Goal: Transaction & Acquisition: Subscribe to service/newsletter

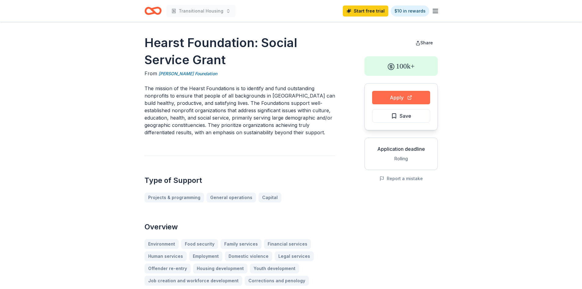
click at [286, 98] on button "Apply" at bounding box center [401, 97] width 58 height 13
click at [155, 10] on icon "Home" at bounding box center [153, 11] width 17 height 14
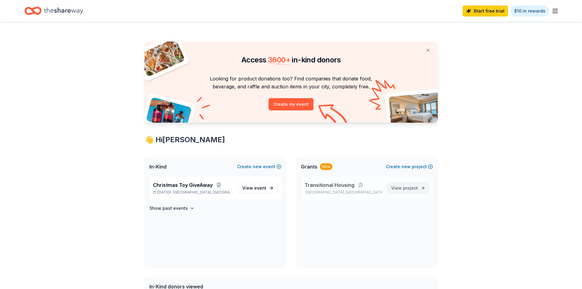
click at [286, 132] on span "View project" at bounding box center [404, 187] width 27 height 7
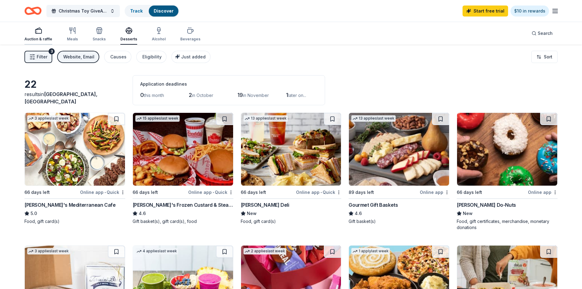
click at [33, 33] on div "button" at bounding box center [38, 30] width 28 height 7
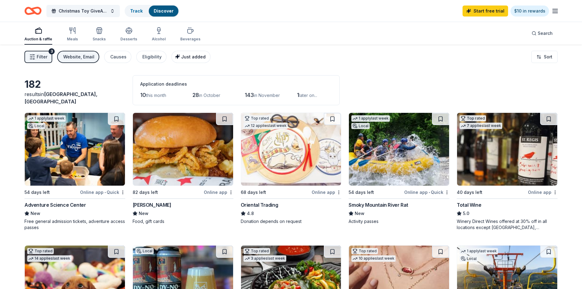
click at [182, 56] on span "Just added" at bounding box center [193, 56] width 24 height 5
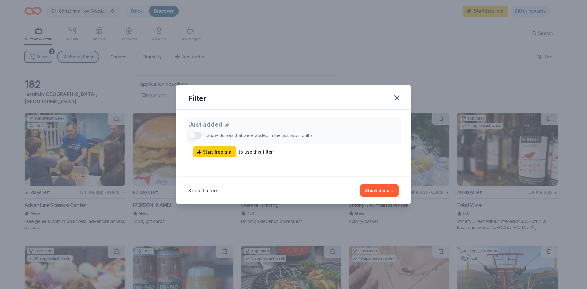
click at [403, 93] on div "Filter" at bounding box center [293, 97] width 235 height 25
click at [397, 98] on icon "button" at bounding box center [397, 98] width 4 height 4
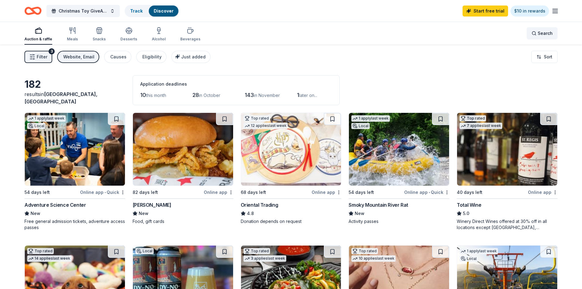
click at [543, 34] on span "Search" at bounding box center [545, 33] width 15 height 7
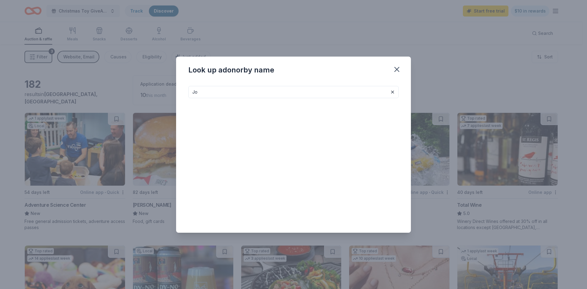
type input "J"
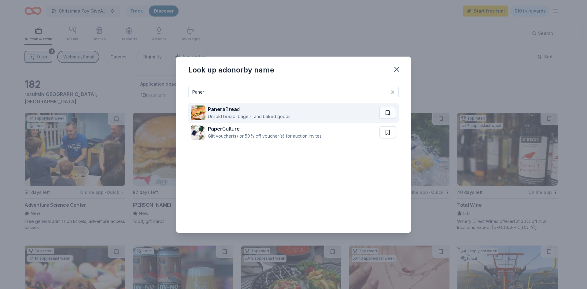
click at [234, 113] on div "Unsold bread, bagels, and baked goods" at bounding box center [249, 116] width 83 height 7
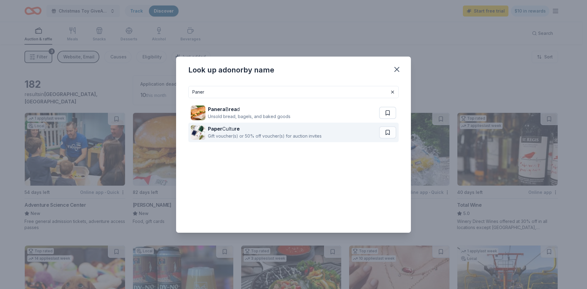
click at [229, 131] on div "Paper Cultu re" at bounding box center [265, 128] width 114 height 7
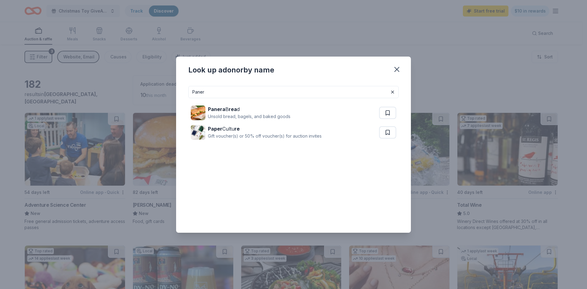
drag, startPoint x: 219, startPoint y: 92, endPoint x: 170, endPoint y: 94, distance: 48.6
click at [168, 94] on div "Look up a donor by name Paner Panera B rea d Unsold bread, bagels, and baked go…" at bounding box center [293, 144] width 587 height 289
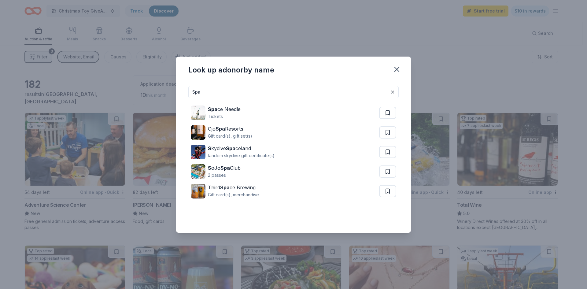
drag, startPoint x: 215, startPoint y: 92, endPoint x: 170, endPoint y: 92, distance: 45.8
click at [170, 92] on div "Look up a donor by name Spa Spa ce Needle Tickets Ojo Spa Re s ort s Gift card(…" at bounding box center [293, 144] width 587 height 289
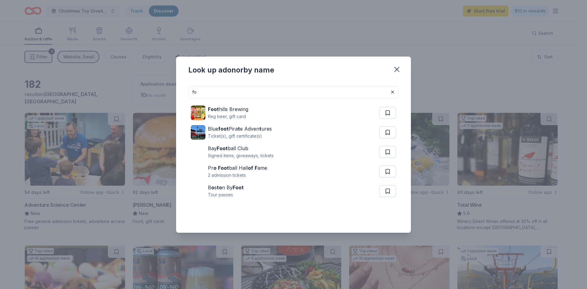
type input "f"
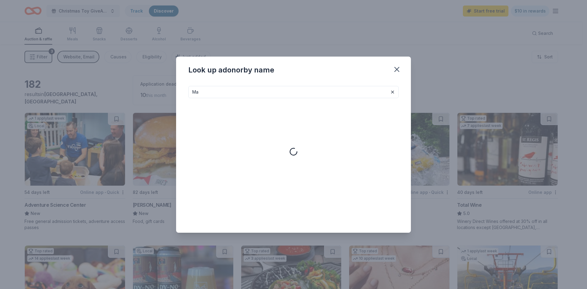
type input "M"
type input "B"
type input "J"
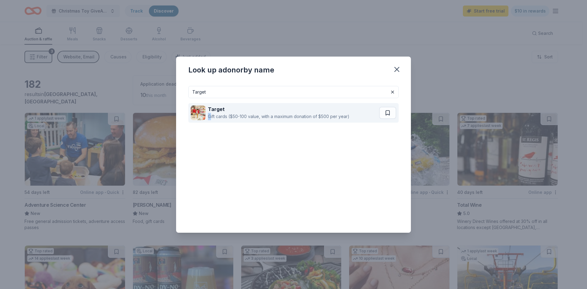
click at [210, 116] on div "Gift cards ($50-100 value, with a maximum donation of $500 per year)" at bounding box center [279, 116] width 142 height 7
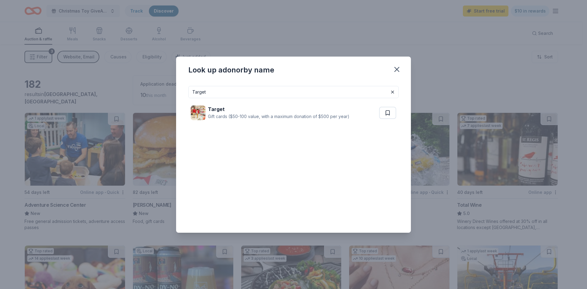
drag, startPoint x: 259, startPoint y: 95, endPoint x: 222, endPoint y: 75, distance: 42.4
click at [164, 91] on div "Look up a donor by name Target Target Gift cards ($50-100 value, with a maximum…" at bounding box center [293, 144] width 587 height 289
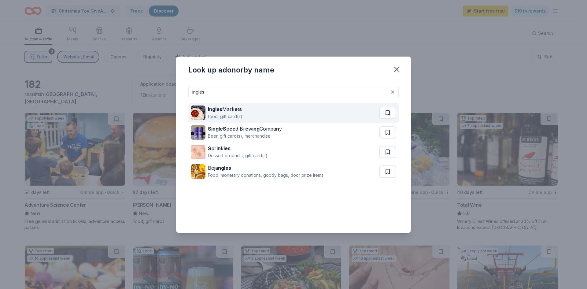
click at [233, 114] on div "food, gift card(s)" at bounding box center [225, 116] width 35 height 7
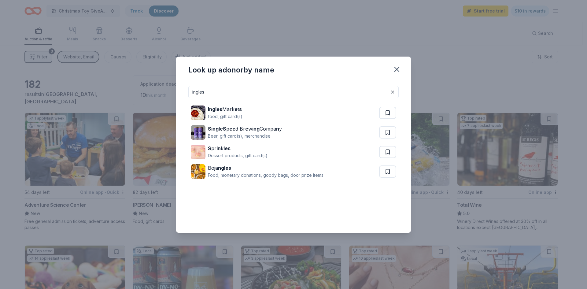
drag, startPoint x: 208, startPoint y: 95, endPoint x: 161, endPoint y: 99, distance: 46.9
click at [161, 99] on div "Look up a donor by name ingles Ingles Mark e t s food, gift card(s) SingleS p e…" at bounding box center [293, 144] width 587 height 289
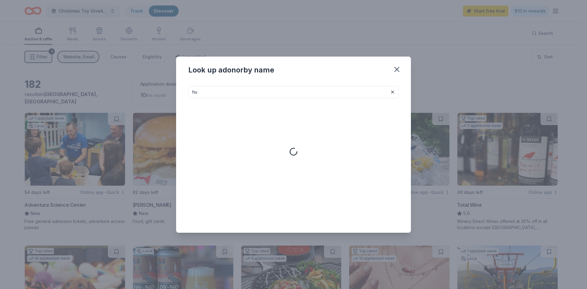
type input "h"
type input "Bike"
drag, startPoint x: 235, startPoint y: 91, endPoint x: 167, endPoint y: 93, distance: 67.9
click at [167, 93] on div "Look up a donor by name Bike Bike Dog B r e w i ng Company Beer, meeting space,…" at bounding box center [293, 144] width 587 height 289
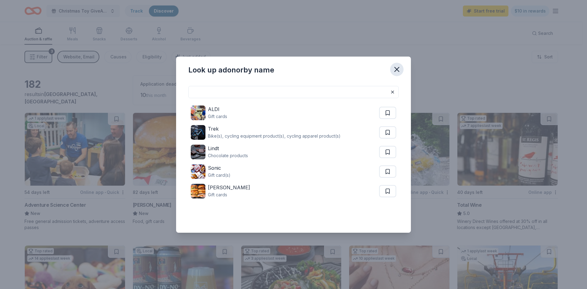
click at [399, 70] on icon "button" at bounding box center [396, 69] width 9 height 9
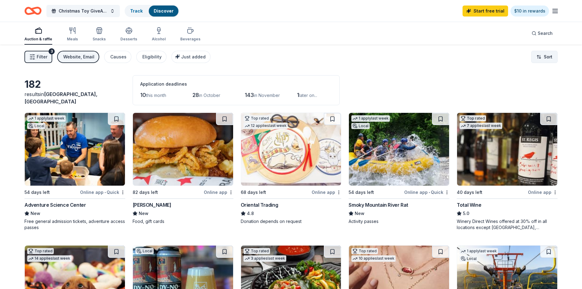
click at [543, 57] on html "Christmas Toy GiveAway Track Discover Start free trial $10 in rewards Auction &…" at bounding box center [291, 144] width 582 height 289
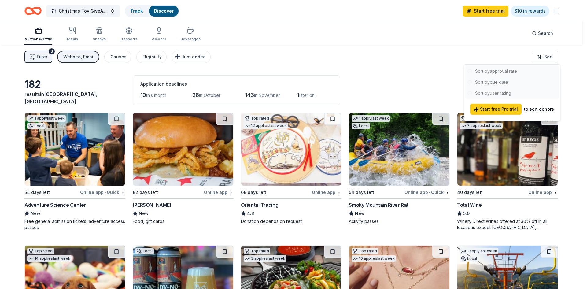
click at [499, 85] on div at bounding box center [512, 82] width 94 height 33
click at [329, 68] on html "Christmas Toy GiveAway Track Discover Start free trial $10 in rewards Auction &…" at bounding box center [293, 144] width 587 height 289
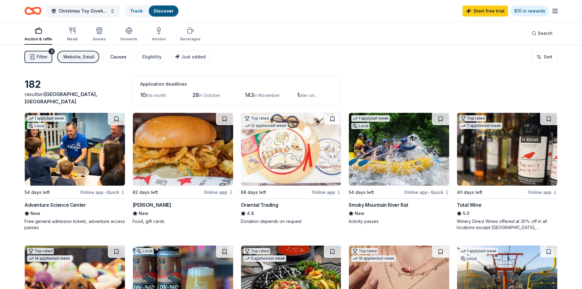
click at [118, 58] on div "Causes" at bounding box center [118, 56] width 16 height 7
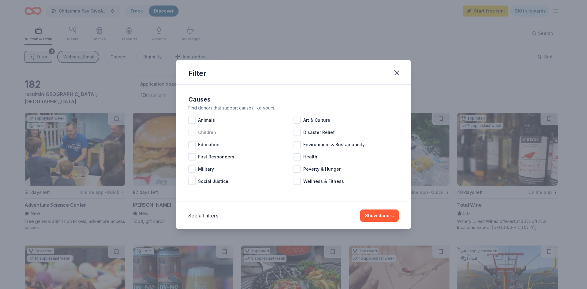
click at [194, 132] on div at bounding box center [191, 132] width 7 height 7
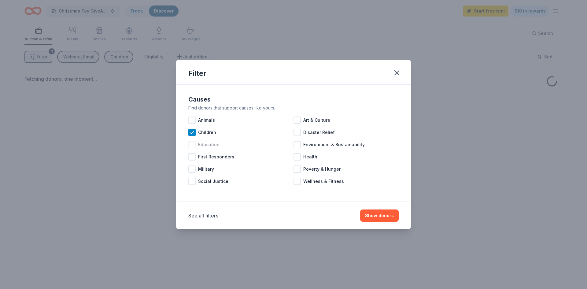
click at [194, 146] on div at bounding box center [191, 144] width 7 height 7
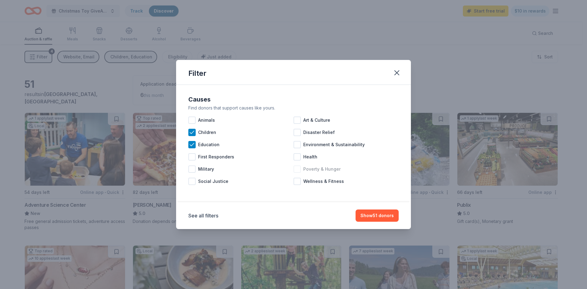
click at [302, 169] on div "Poverty & Hunger" at bounding box center [345, 169] width 105 height 12
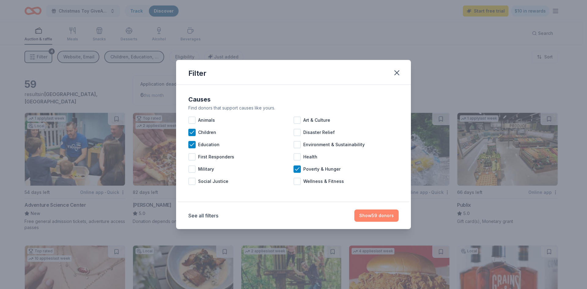
click at [370, 217] on button "Show 59 donors" at bounding box center [376, 215] width 44 height 12
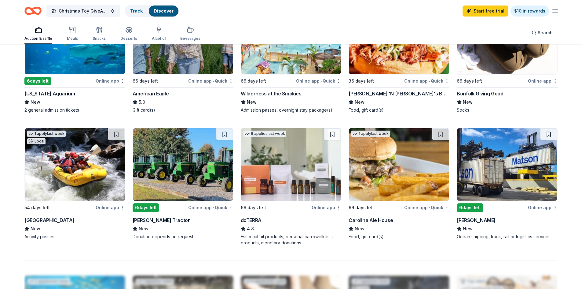
scroll to position [367, 0]
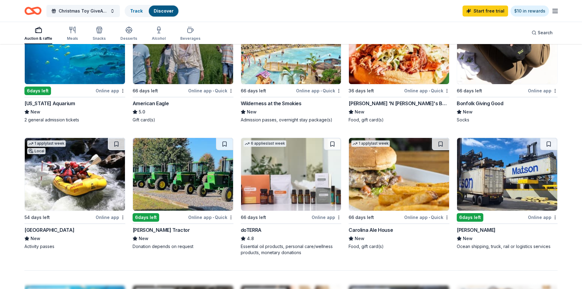
click at [503, 193] on img at bounding box center [507, 174] width 100 height 73
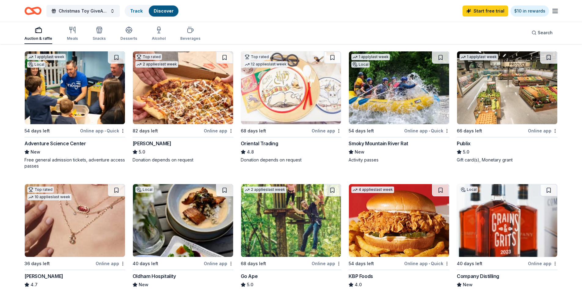
scroll to position [61, 0]
click at [72, 34] on div "Meals" at bounding box center [72, 33] width 11 height 15
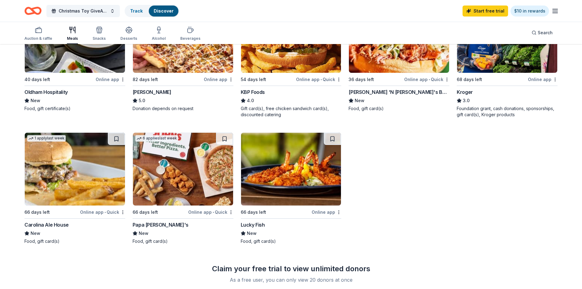
scroll to position [122, 0]
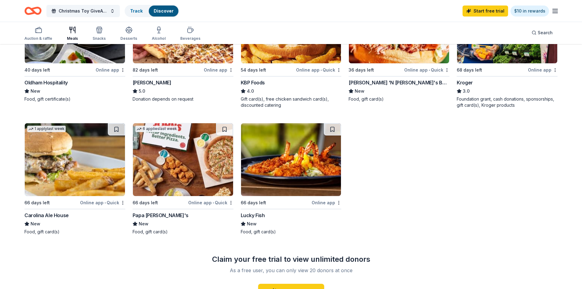
click at [163, 159] on img at bounding box center [183, 159] width 100 height 73
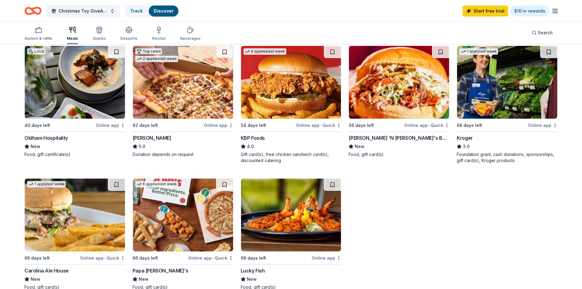
scroll to position [61, 0]
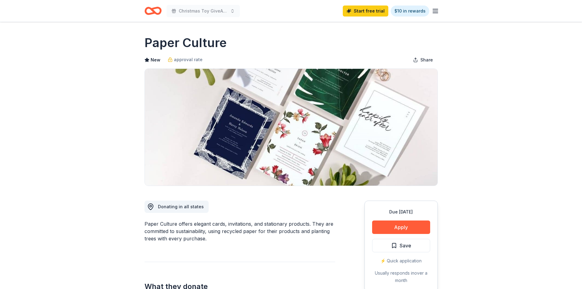
click at [154, 12] on icon "Home" at bounding box center [155, 11] width 9 height 6
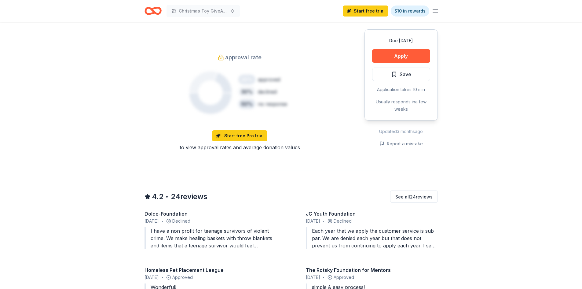
scroll to position [397, 0]
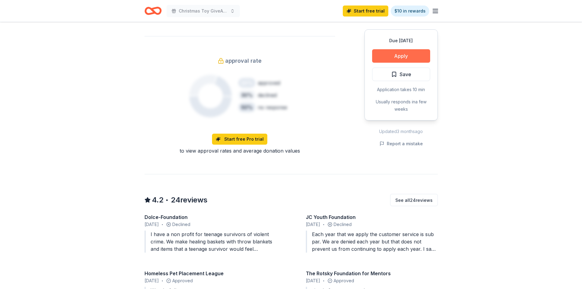
click at [404, 54] on button "Apply" at bounding box center [401, 55] width 58 height 13
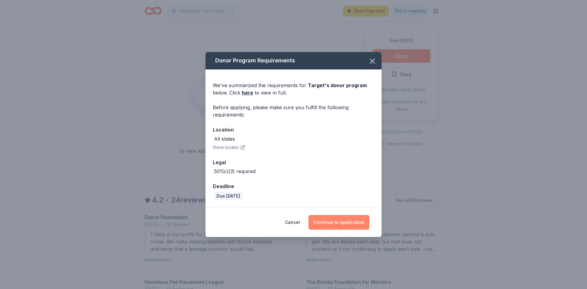
click at [342, 223] on button "Continue to application" at bounding box center [338, 222] width 61 height 15
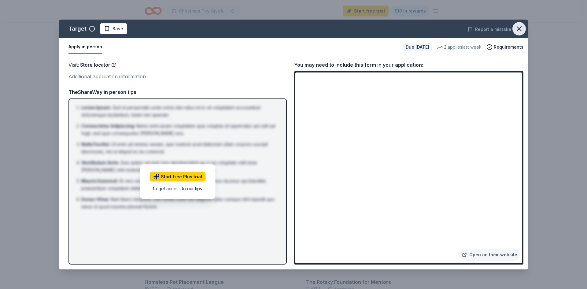
click at [521, 35] on button "button" at bounding box center [518, 28] width 13 height 13
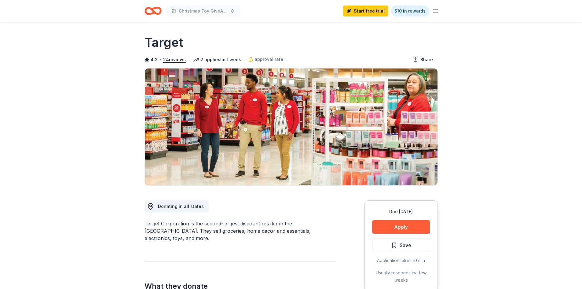
scroll to position [0, 0]
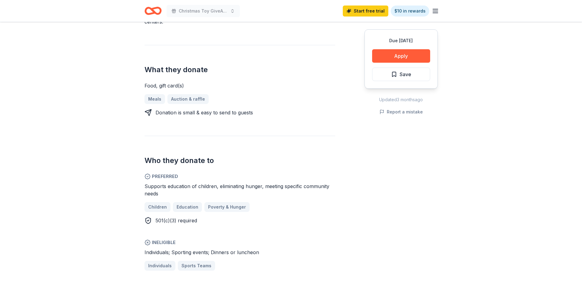
scroll to position [214, 0]
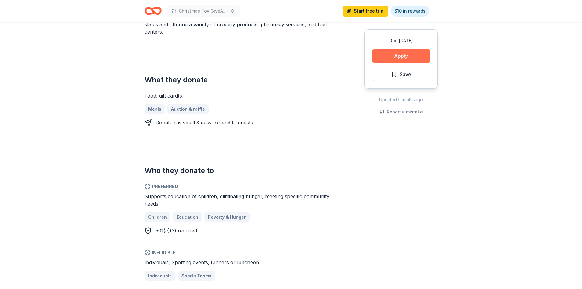
click at [401, 57] on button "Apply" at bounding box center [401, 55] width 58 height 13
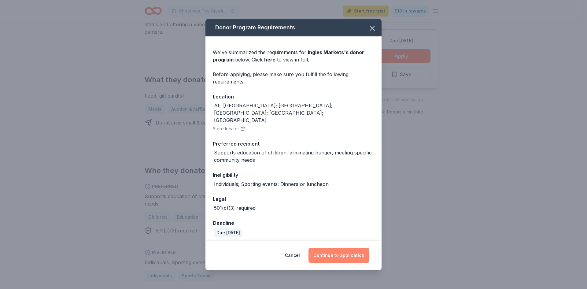
click at [343, 251] on button "Continue to application" at bounding box center [338, 255] width 61 height 15
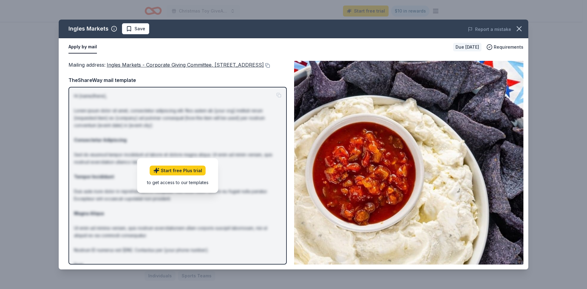
click at [79, 46] on button "Apply by mail" at bounding box center [82, 47] width 28 height 13
click at [264, 68] on button at bounding box center [267, 65] width 6 height 5
click at [518, 29] on icon "button" at bounding box center [519, 28] width 9 height 9
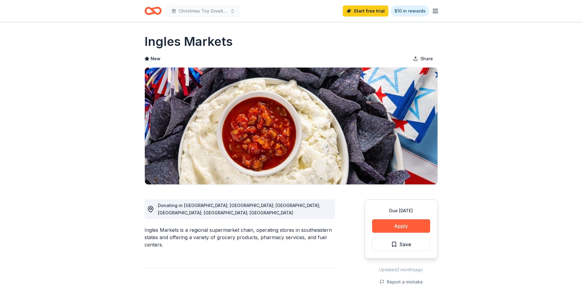
scroll to position [0, 0]
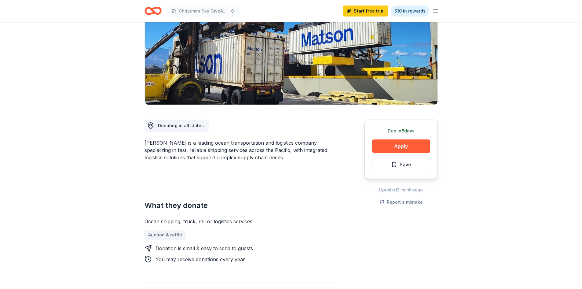
scroll to position [92, 0]
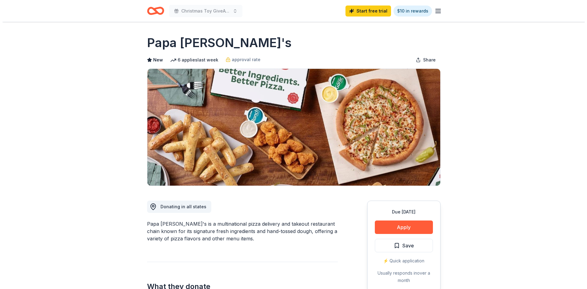
scroll to position [31, 0]
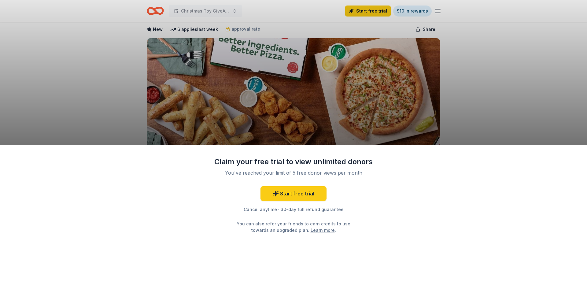
click at [322, 104] on div "Claim your free trial to view unlimited donors You've reached your limit of 5 f…" at bounding box center [293, 144] width 587 height 289
click at [246, 30] on div "Claim your free trial to view unlimited donors You've reached your limit of 5 f…" at bounding box center [293, 144] width 587 height 289
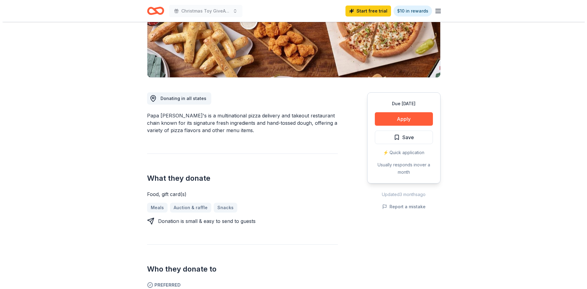
scroll to position [122, 0]
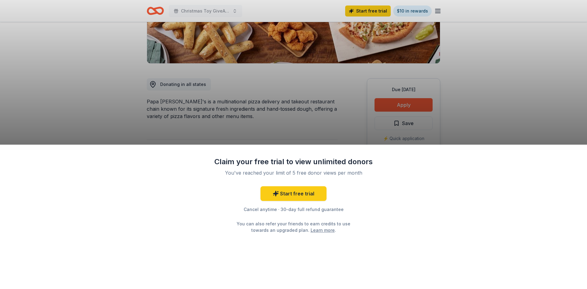
click at [390, 102] on div "Claim your free trial to view unlimited donors You've reached your limit of 5 f…" at bounding box center [293, 144] width 587 height 289
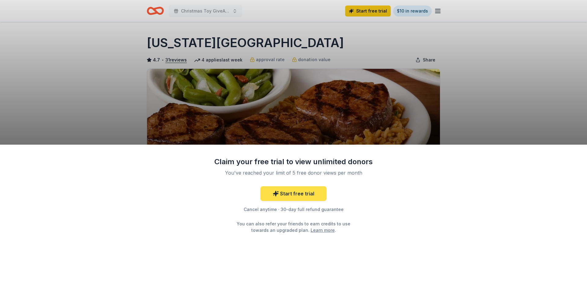
click at [300, 195] on link "Start free trial" at bounding box center [293, 193] width 66 height 15
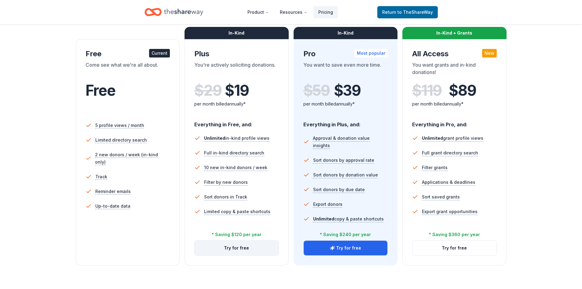
scroll to position [92, 0]
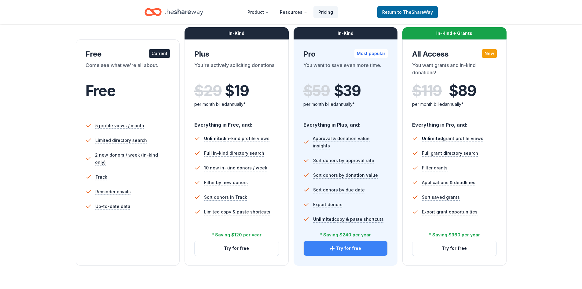
click at [341, 247] on button "Try for free" at bounding box center [346, 248] width 84 height 15
click at [348, 249] on button "Try for free" at bounding box center [346, 248] width 84 height 15
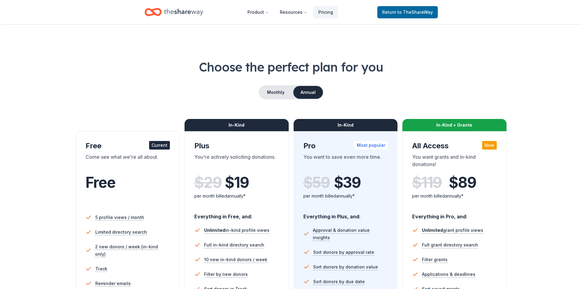
scroll to position [88, 0]
